Goal: Check status: Check status

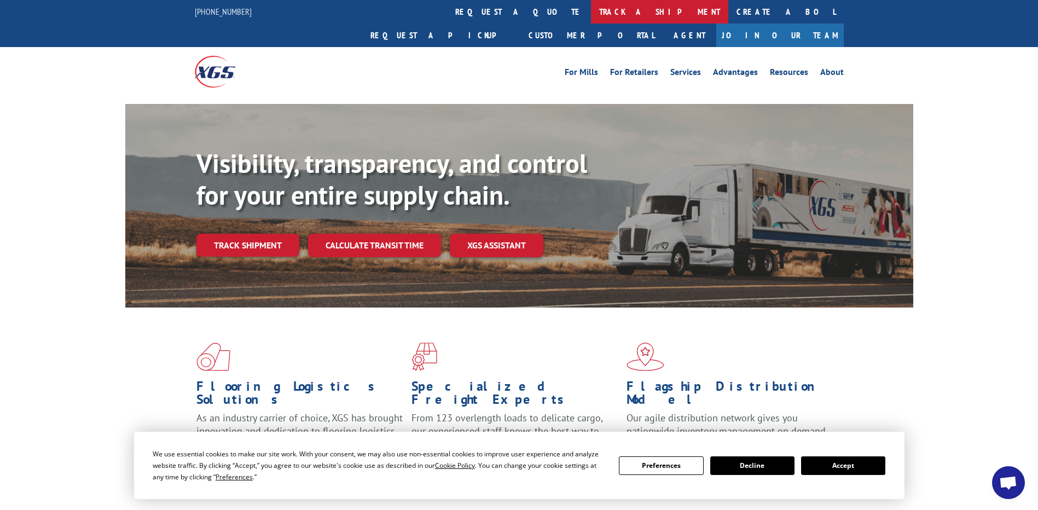
click at [591, 13] on link "track a shipment" at bounding box center [659, 12] width 137 height 24
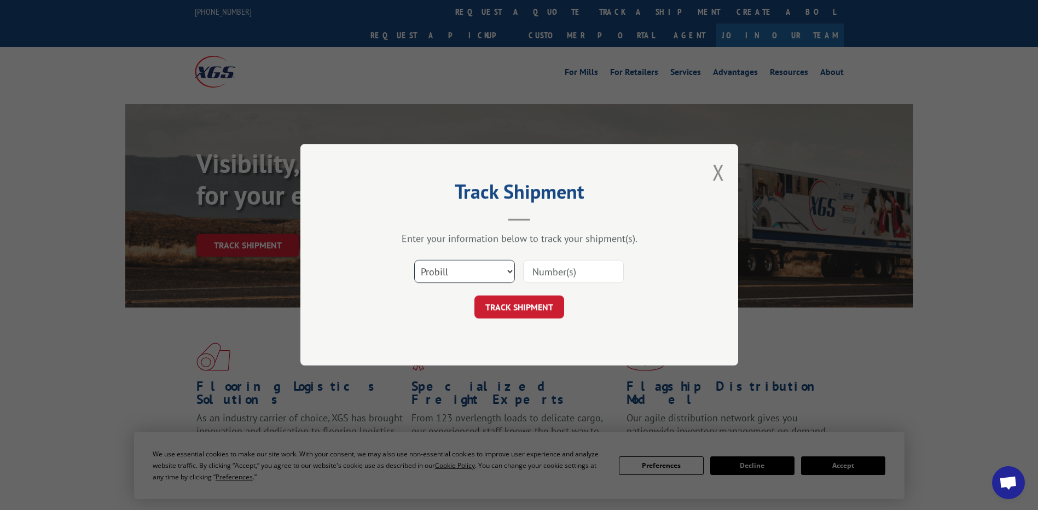
drag, startPoint x: 435, startPoint y: 266, endPoint x: 438, endPoint y: 282, distance: 15.7
click at [438, 280] on select "Select category... Probill BOL PO" at bounding box center [464, 271] width 101 height 23
select select "po"
click at [414, 260] on select "Select category... Probill BOL PO" at bounding box center [464, 271] width 101 height 23
click at [539, 276] on input at bounding box center [573, 271] width 101 height 23
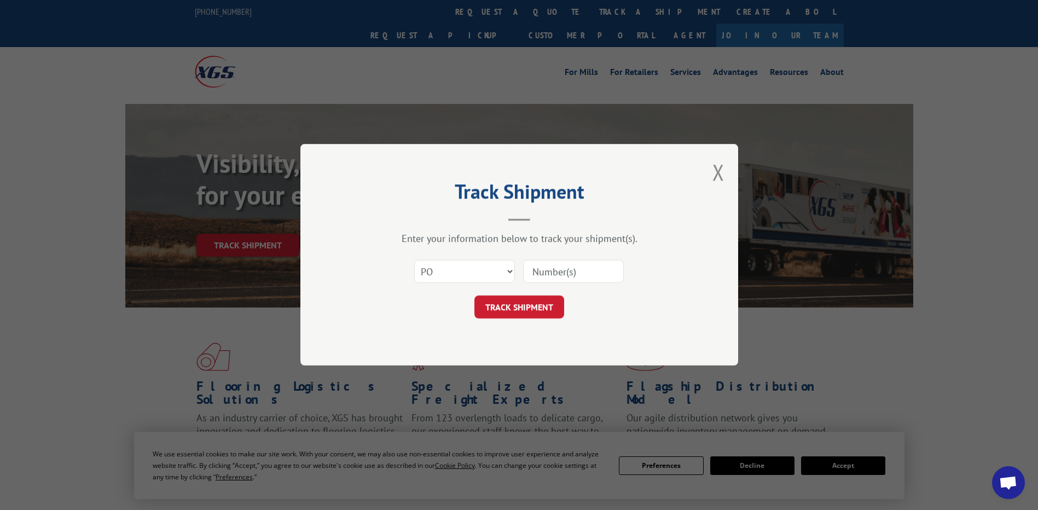
paste input "10500514"
click at [549, 272] on input "10500514" at bounding box center [573, 271] width 101 height 23
type input "10500514"
click button "TRACK SHIPMENT" at bounding box center [519, 307] width 90 height 23
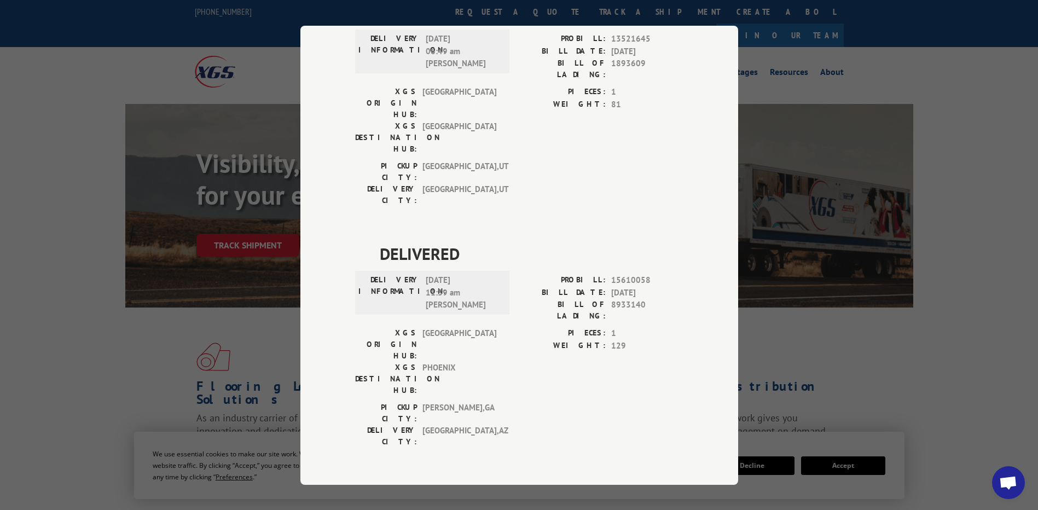
scroll to position [328, 0]
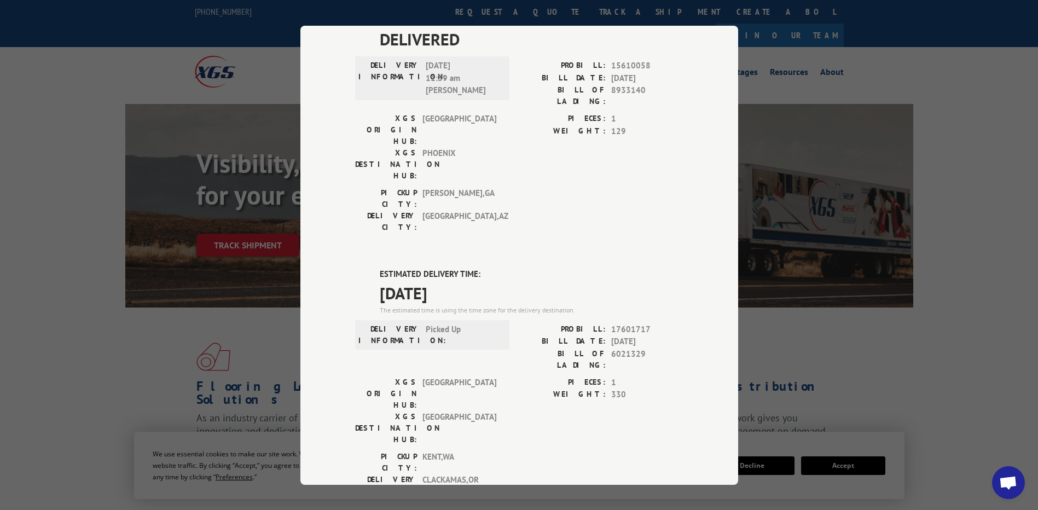
drag, startPoint x: 430, startPoint y: 159, endPoint x: 368, endPoint y: 152, distance: 62.2
click at [368, 268] on div "ESTIMATED DELIVERY TIME: 09/09/2025 The estimated time is using the time zone f…" at bounding box center [519, 464] width 328 height 393
drag, startPoint x: 368, startPoint y: 152, endPoint x: 414, endPoint y: 161, distance: 46.8
copy div "ESTIMATED DELIVERY TIME: 09/09/2025"
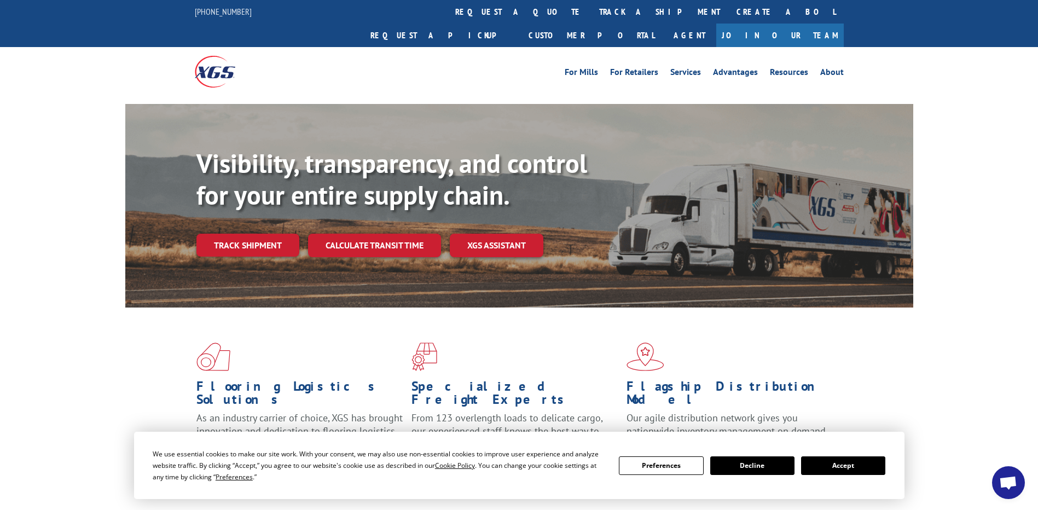
drag, startPoint x: 478, startPoint y: 10, endPoint x: 491, endPoint y: 15, distance: 14.0
click at [591, 10] on link "track a shipment" at bounding box center [659, 12] width 137 height 24
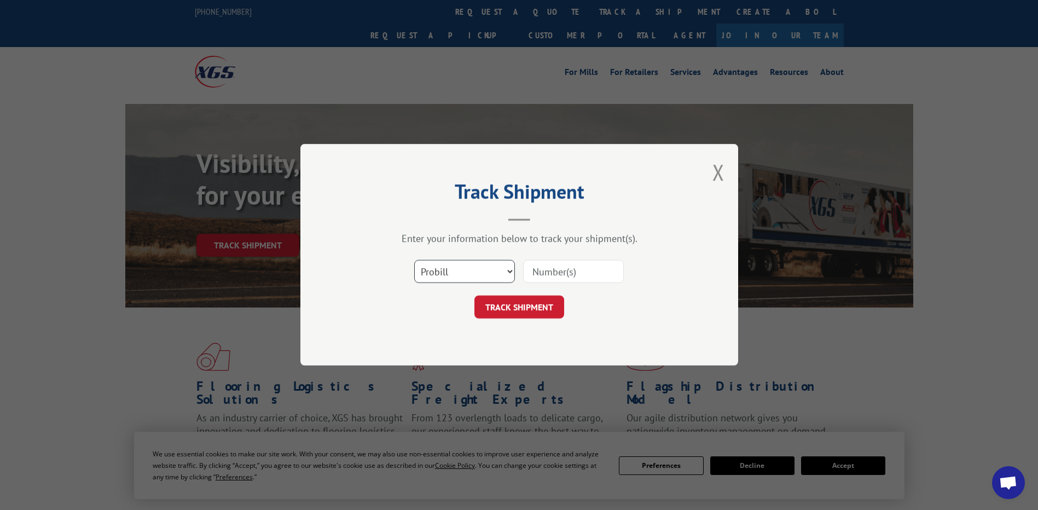
drag, startPoint x: 467, startPoint y: 272, endPoint x: 456, endPoint y: 284, distance: 15.9
click at [461, 278] on select "Select category... Probill BOL PO" at bounding box center [464, 271] width 101 height 23
select select "po"
click at [414, 260] on select "Select category... Probill BOL PO" at bounding box center [464, 271] width 101 height 23
click at [595, 276] on input at bounding box center [573, 271] width 101 height 23
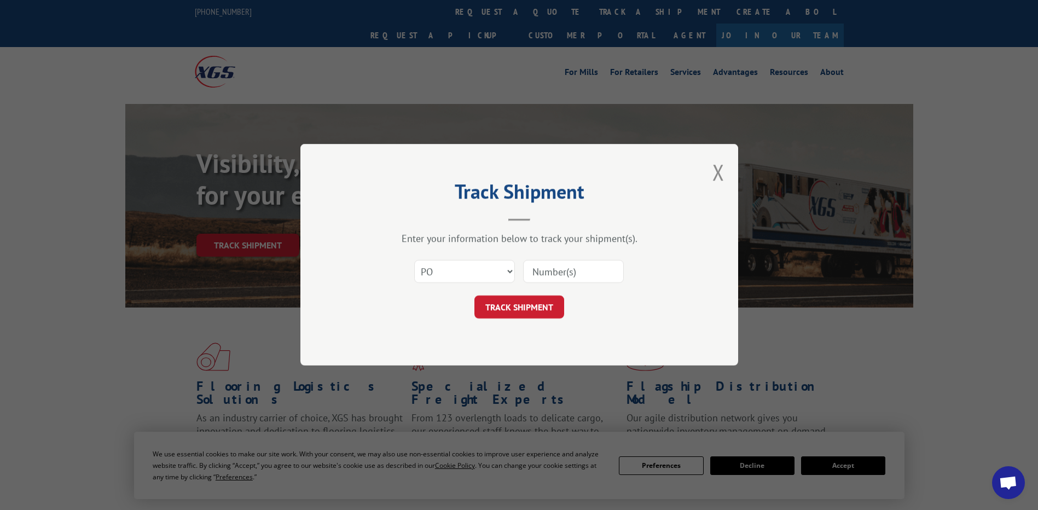
paste input "64542343"
click at [551, 271] on input "64542343" at bounding box center [573, 271] width 101 height 23
type input "64542343"
click button "TRACK SHIPMENT" at bounding box center [519, 307] width 90 height 23
